Goal: Navigation & Orientation: Find specific page/section

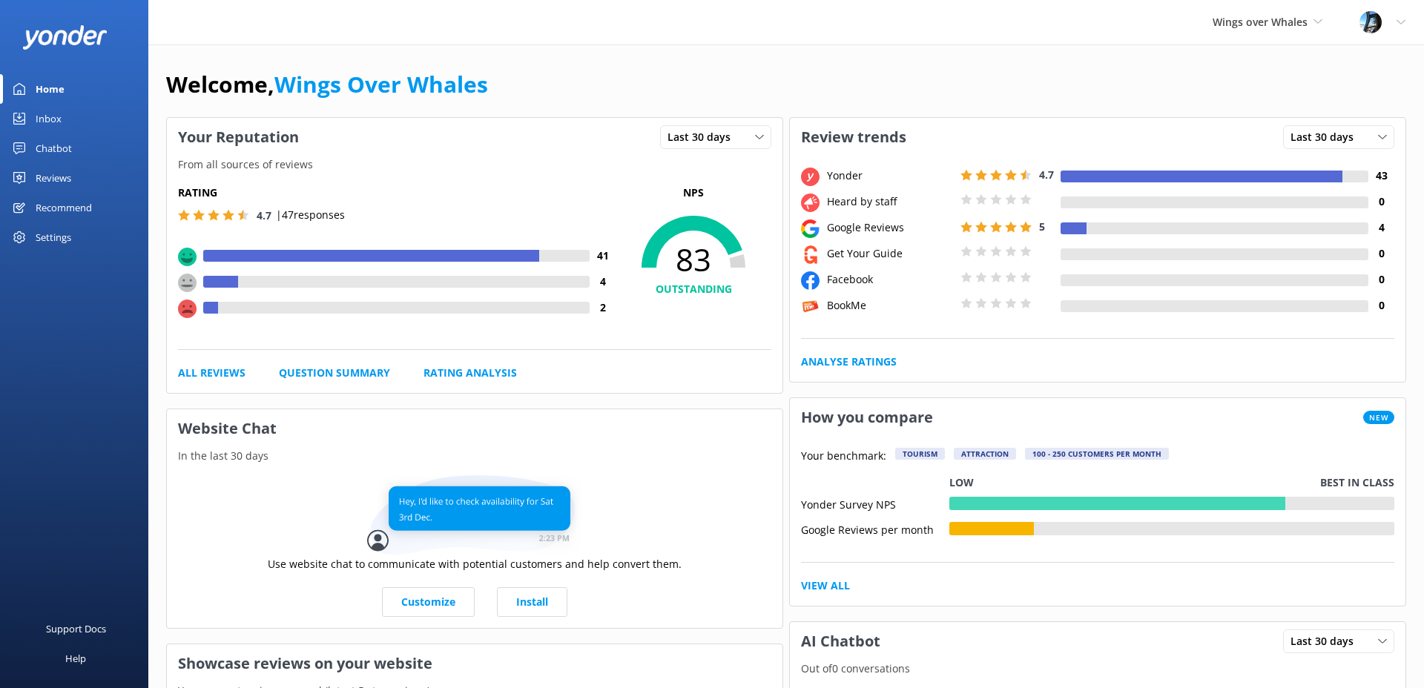
click at [57, 177] on div "Reviews" at bounding box center [54, 178] width 36 height 30
